Goal: Find specific page/section: Find specific page/section

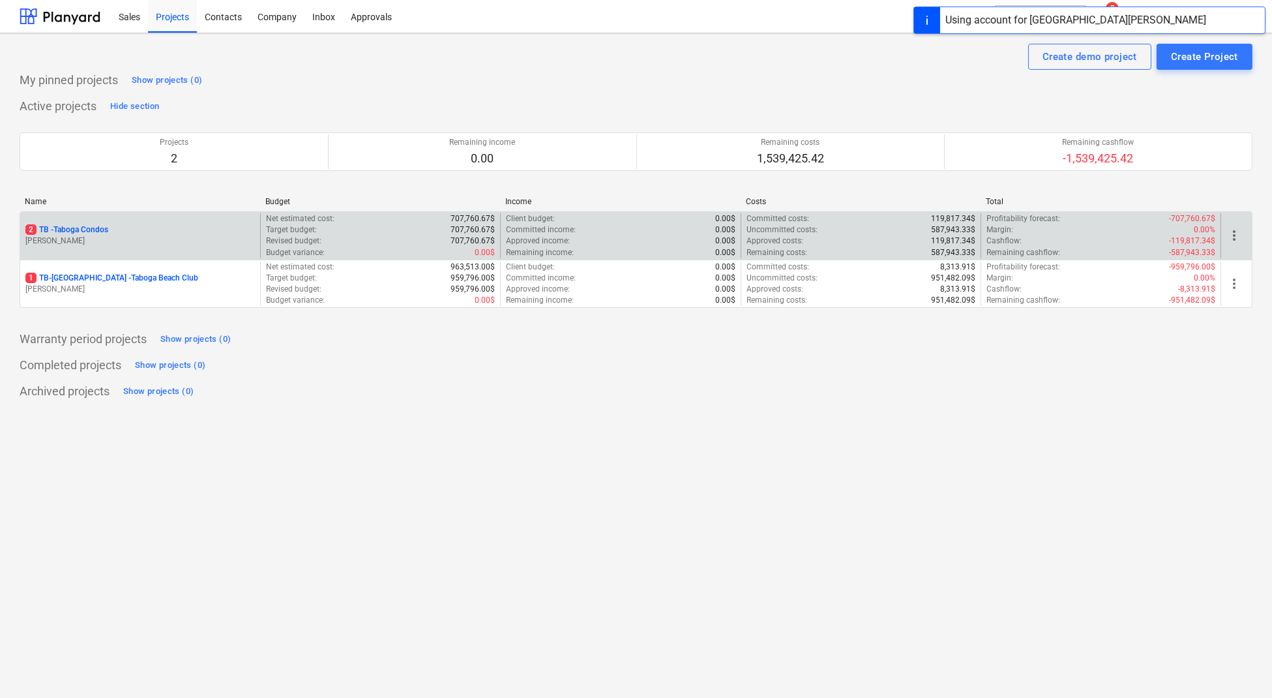
click at [70, 218] on div "2 TB - Taboga Condos [PERSON_NAME]" at bounding box center [140, 235] width 240 height 45
click at [76, 227] on p "2 TB - Taboga Condos" at bounding box center [66, 229] width 83 height 11
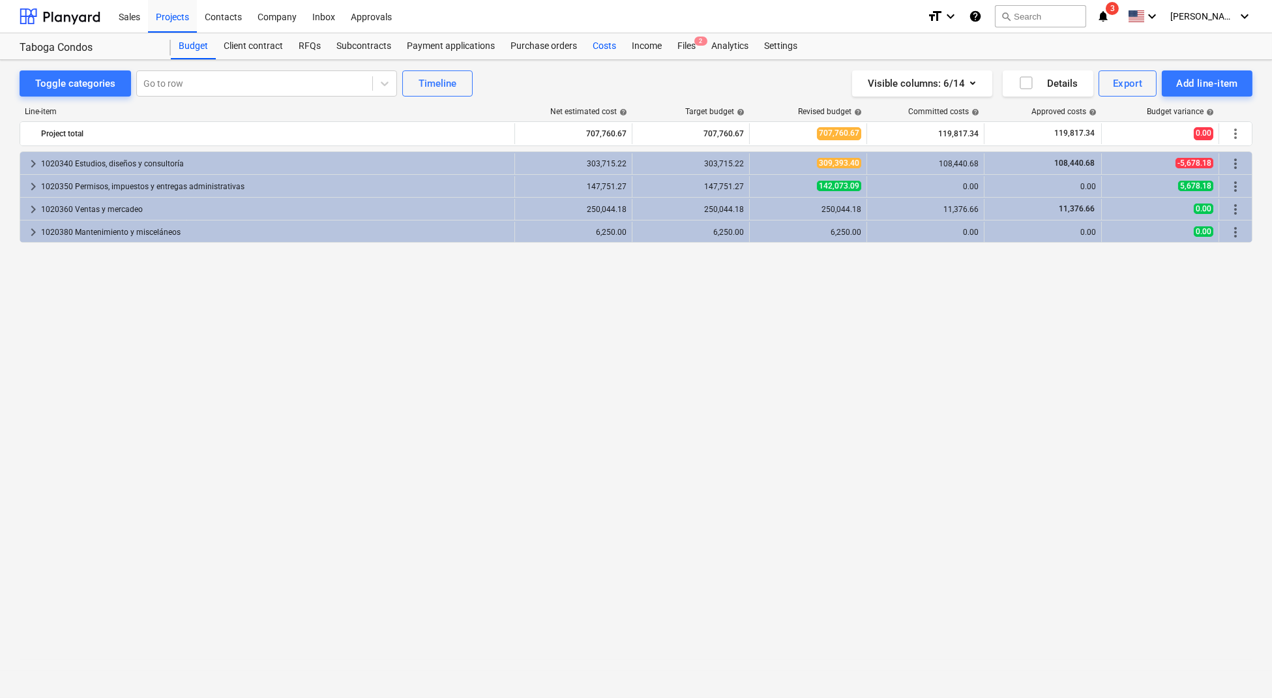
click at [606, 38] on div "Costs" at bounding box center [604, 46] width 39 height 26
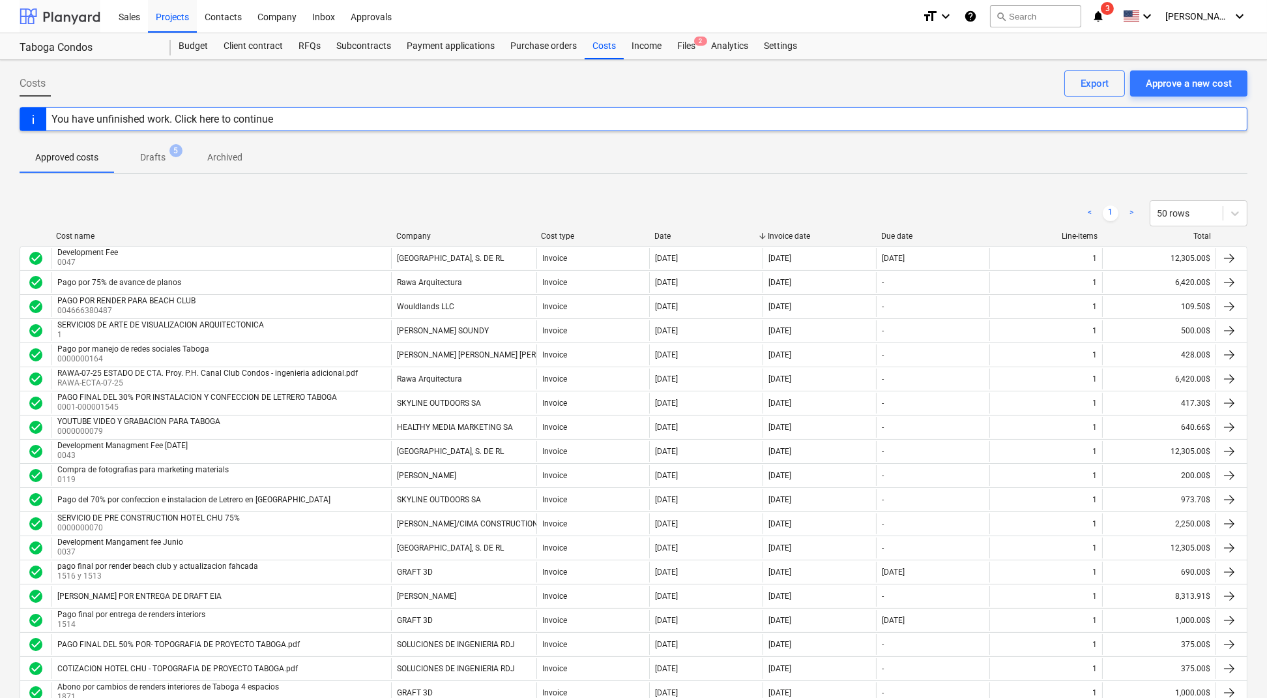
drag, startPoint x: 595, startPoint y: 50, endPoint x: 64, endPoint y: 21, distance: 531.4
click at [595, 50] on div "Costs" at bounding box center [604, 46] width 39 height 26
click at [56, 12] on div at bounding box center [60, 16] width 81 height 33
